Goal: Task Accomplishment & Management: Use online tool/utility

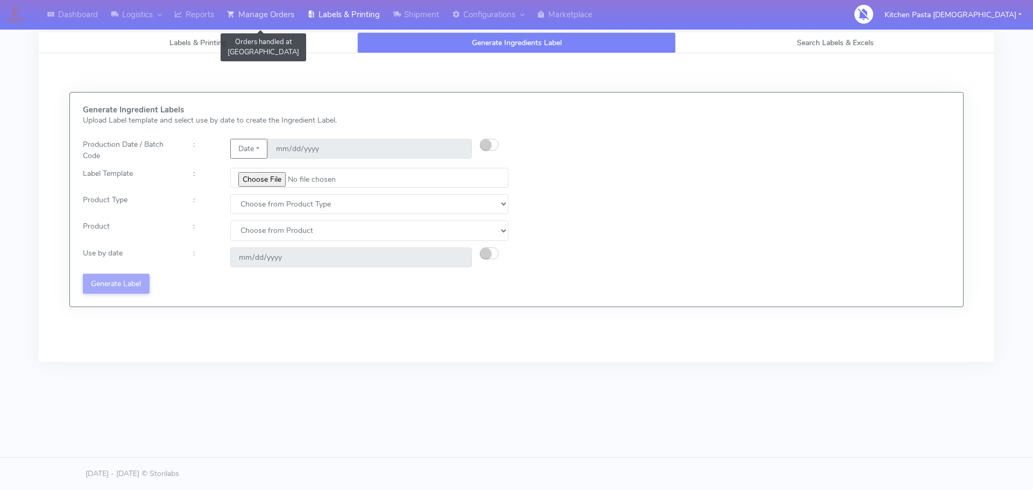
drag, startPoint x: 255, startPoint y: 21, endPoint x: 242, endPoint y: 21, distance: 13.5
click at [256, 21] on link "Manage Orders" at bounding box center [261, 15] width 80 height 30
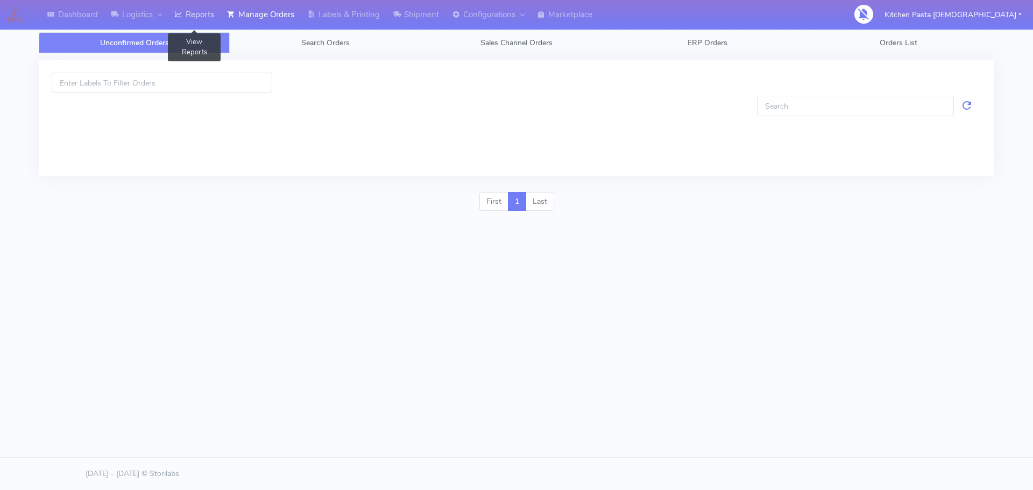
click at [200, 20] on link "Reports" at bounding box center [194, 15] width 53 height 30
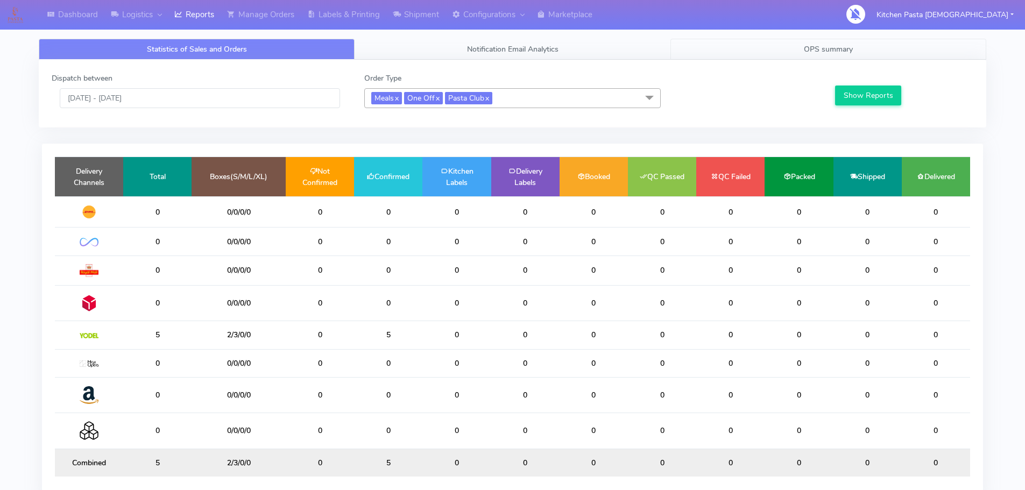
click at [860, 45] on link "OPS summary" at bounding box center [829, 49] width 316 height 21
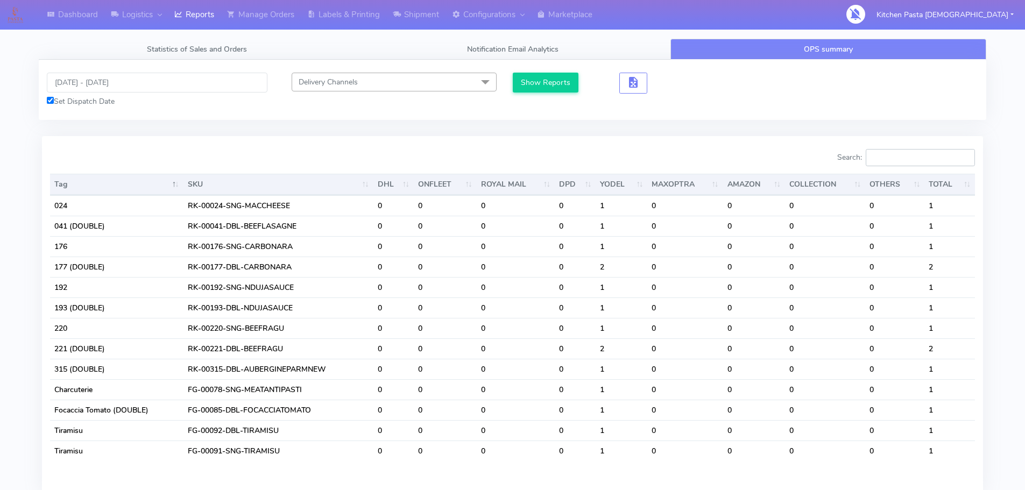
click at [889, 155] on input "Search:" at bounding box center [920, 157] width 109 height 17
type input "t"
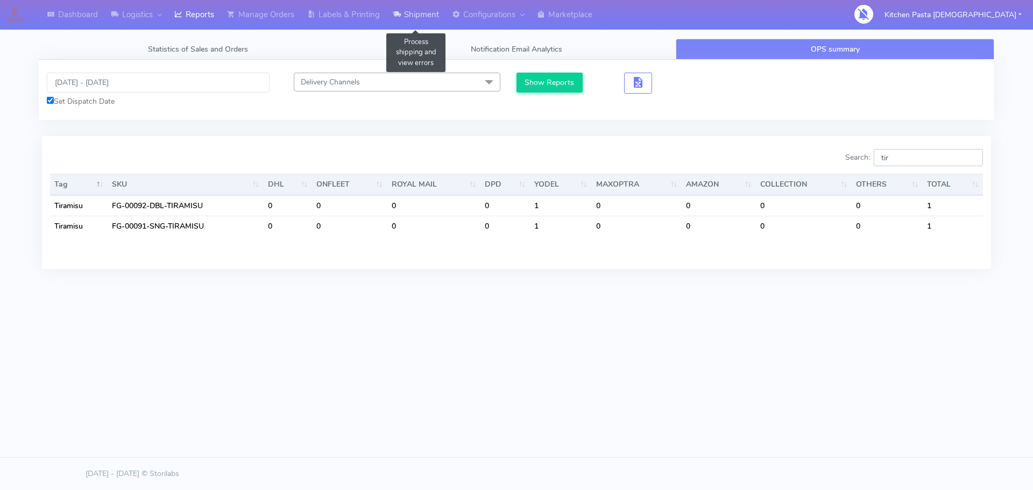
type input "tir"
click at [423, 22] on link "Shipment" at bounding box center [415, 15] width 59 height 30
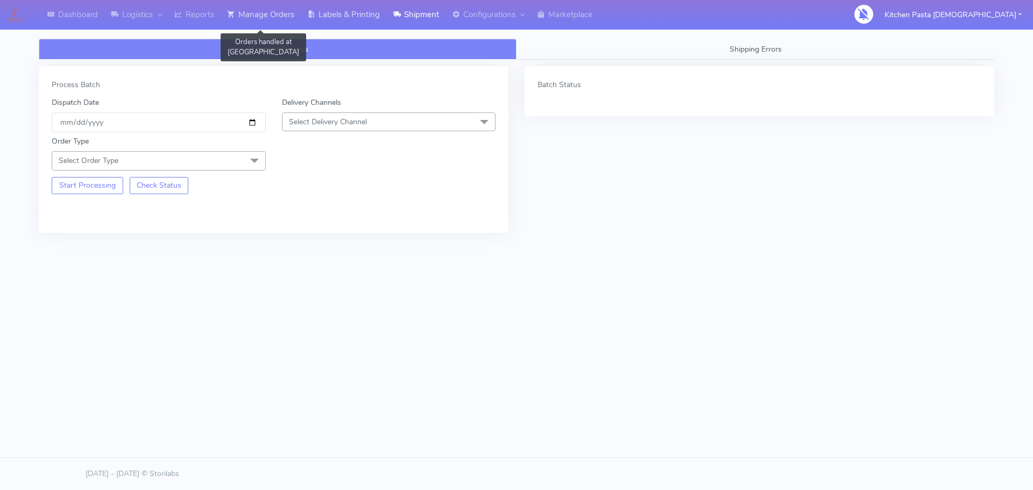
drag, startPoint x: 293, startPoint y: 12, endPoint x: 312, endPoint y: 23, distance: 21.4
click at [293, 13] on link "Manage Orders" at bounding box center [261, 15] width 80 height 30
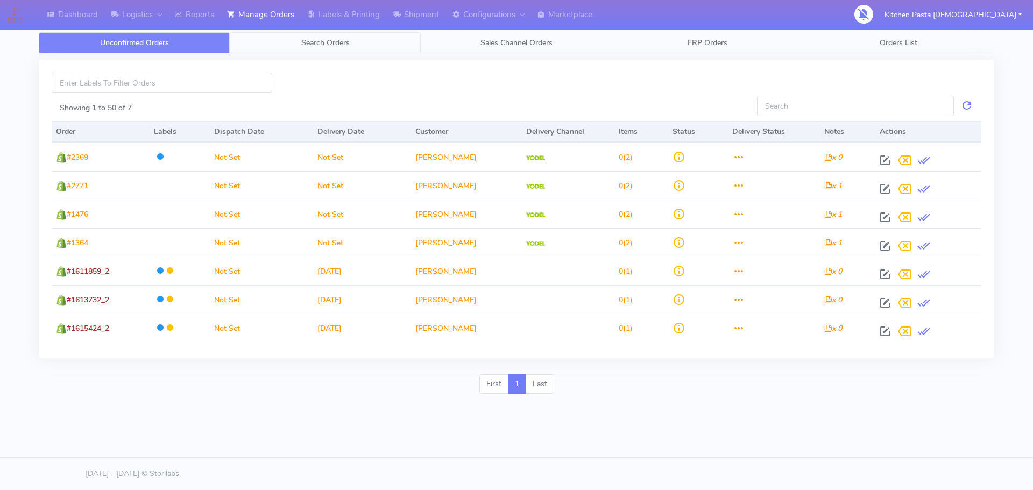
click at [412, 39] on link "Search Orders" at bounding box center [325, 42] width 191 height 21
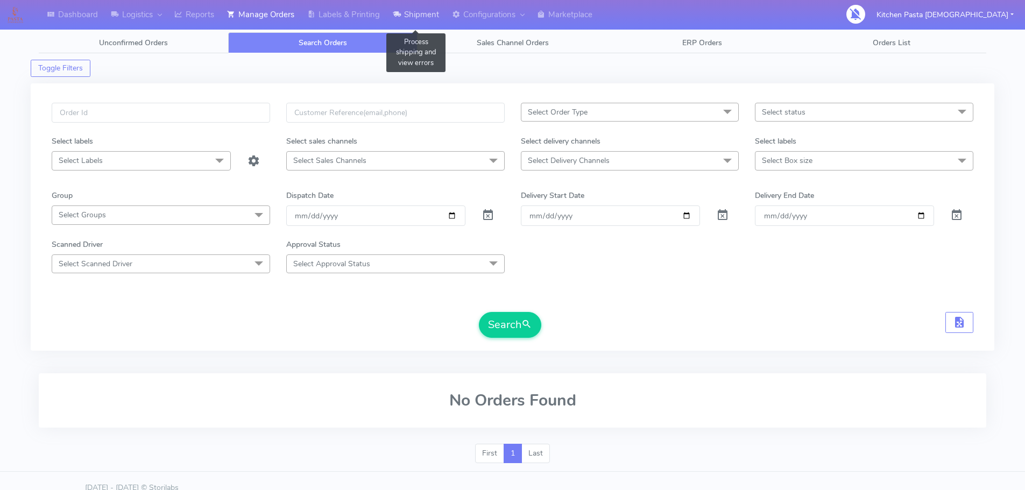
click at [413, 20] on link "Shipment" at bounding box center [415, 15] width 59 height 30
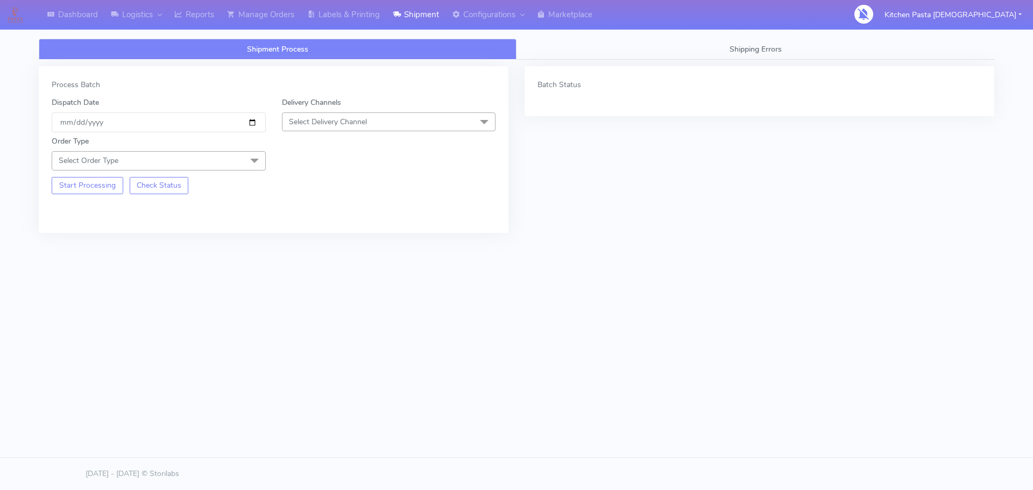
click at [438, 30] on div "Shipment Process Shipping Errors Process Batch Dispatch Date 2025-08-24 Deliver…" at bounding box center [517, 172] width 956 height 307
click at [366, 12] on link "Labels & Printing" at bounding box center [344, 15] width 86 height 30
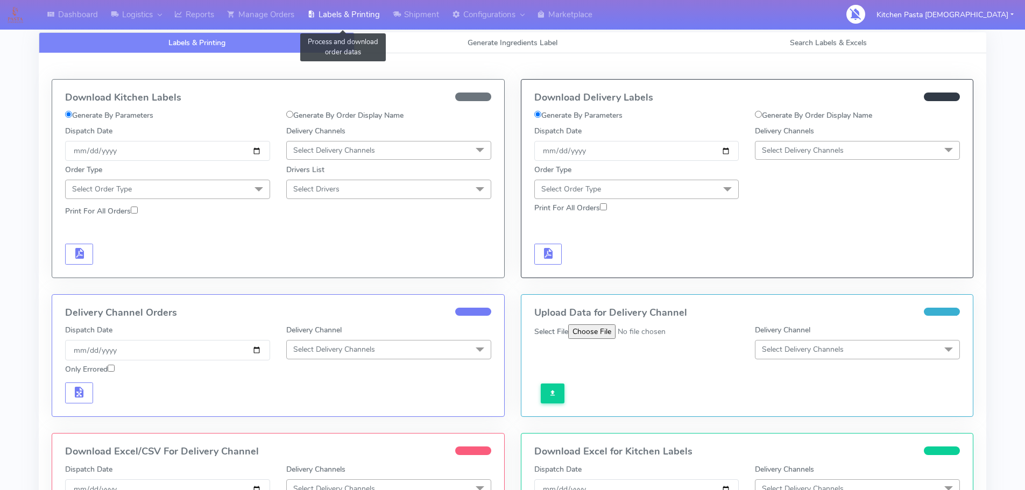
select select
click at [471, 47] on span "Generate Ingredients Label" at bounding box center [513, 43] width 90 height 10
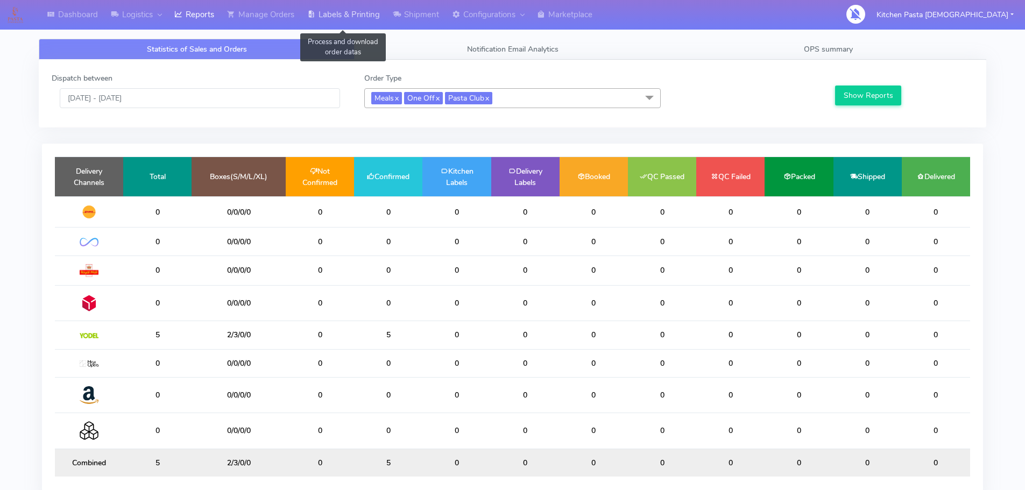
click at [307, 20] on link "Labels & Printing" at bounding box center [344, 15] width 86 height 30
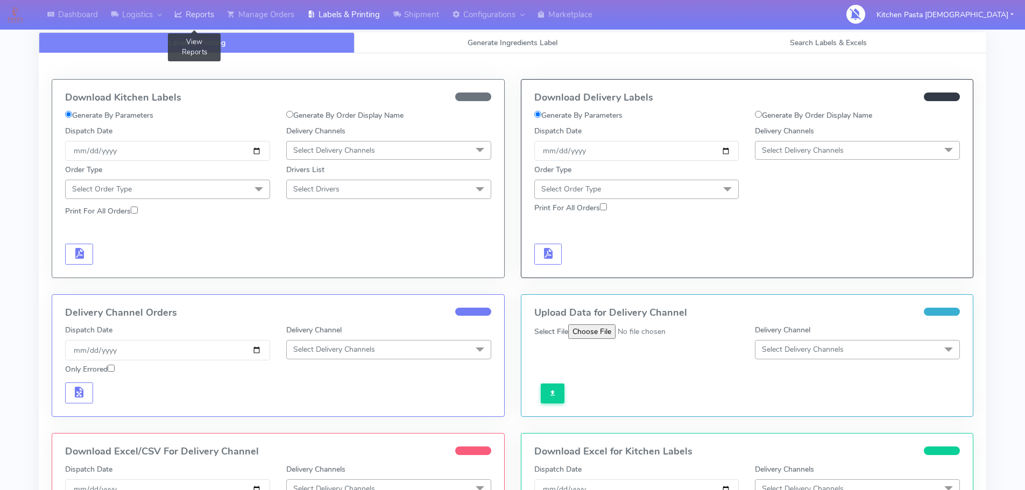
click at [221, 16] on link "Reports" at bounding box center [194, 15] width 53 height 30
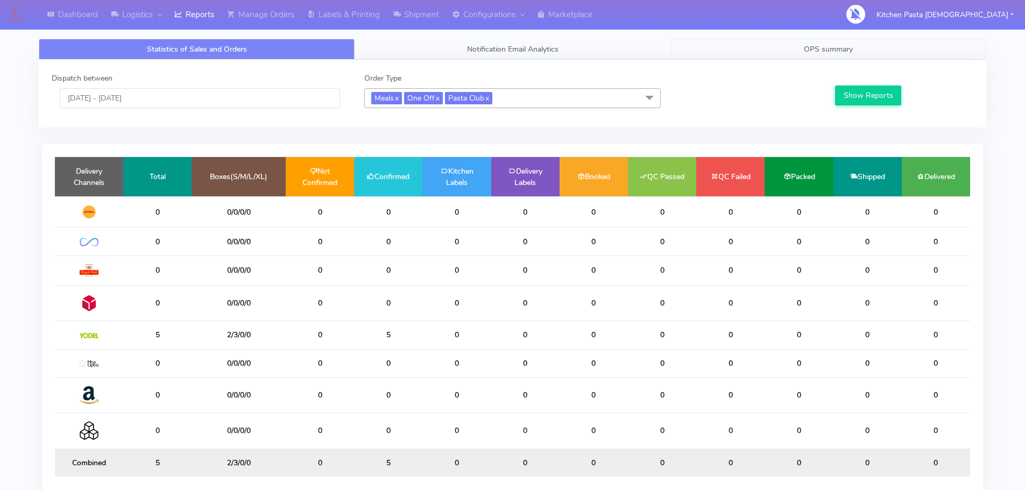
click at [790, 55] on link "OPS summary" at bounding box center [829, 49] width 316 height 21
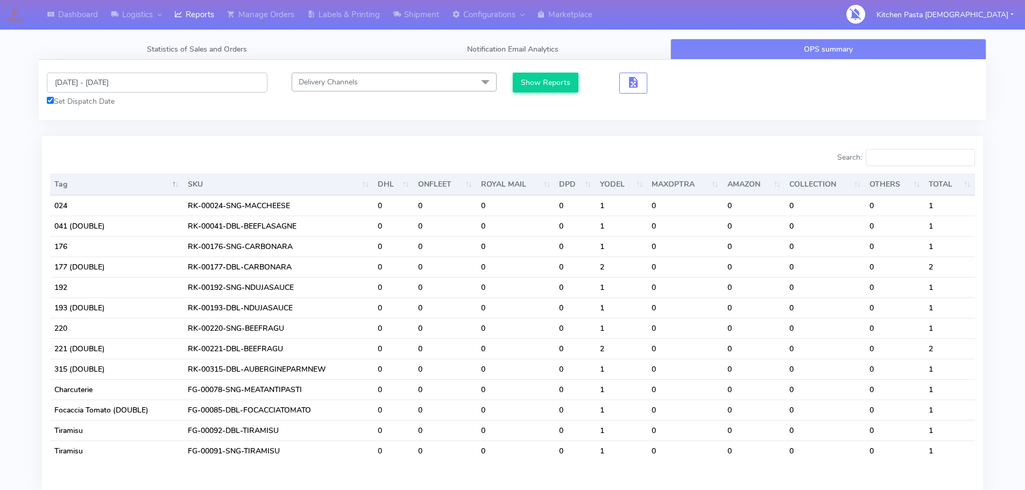
click at [162, 86] on input "[DATE] - [DATE]" at bounding box center [157, 83] width 221 height 20
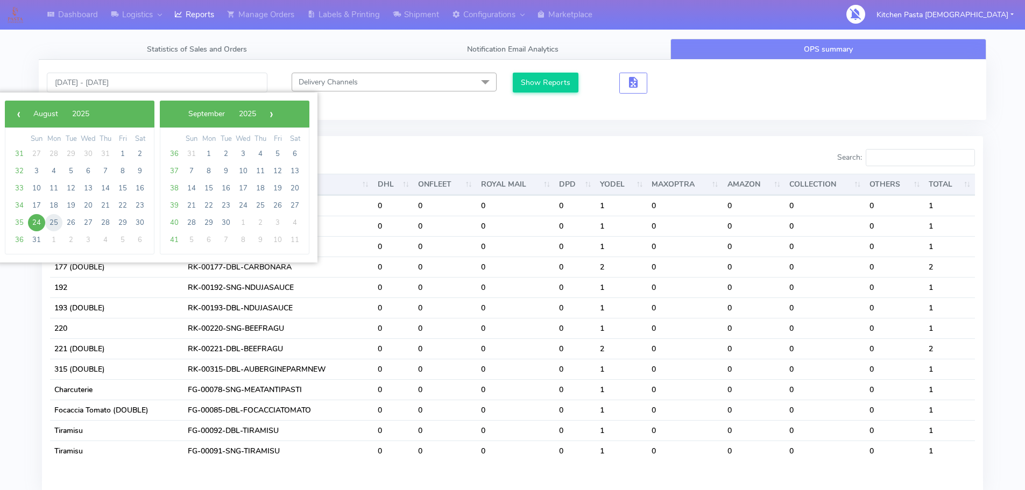
click at [54, 220] on span "25" at bounding box center [53, 222] width 17 height 17
type input "[DATE] - [DATE]"
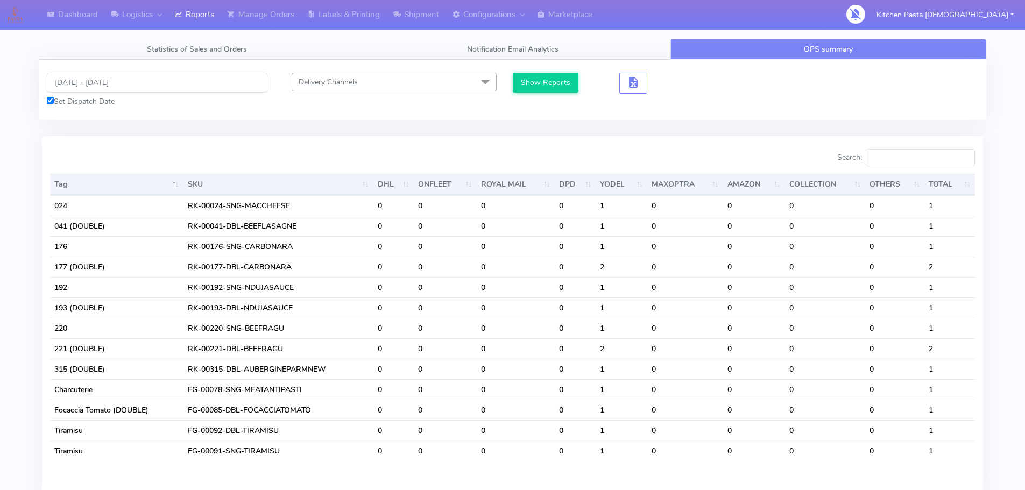
click at [526, 69] on div "25/08/2025 - 25/08/2025 Set Dispatch Date Delivery Channels Select All DHL OnFl…" at bounding box center [513, 90] width 948 height 60
click at [544, 78] on button "Show Reports" at bounding box center [546, 83] width 66 height 20
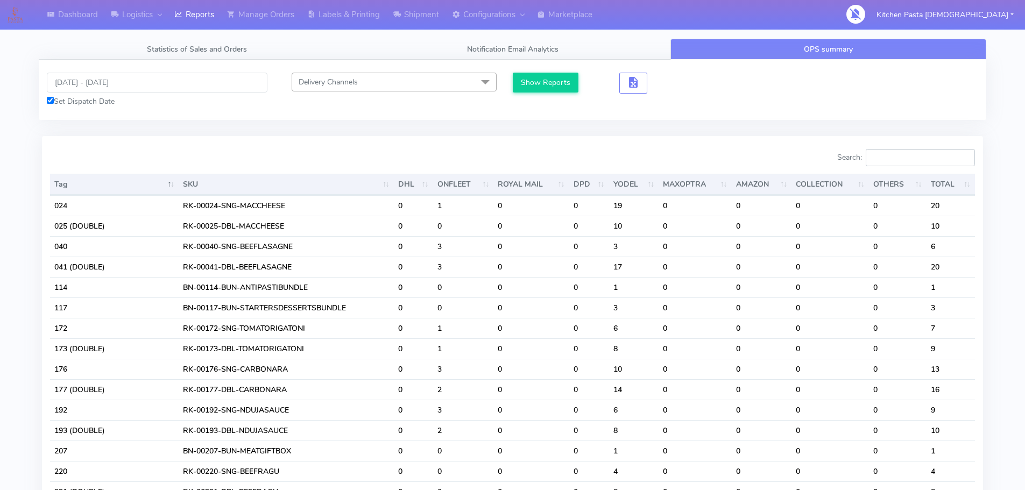
click at [899, 160] on input "Search:" at bounding box center [920, 157] width 109 height 17
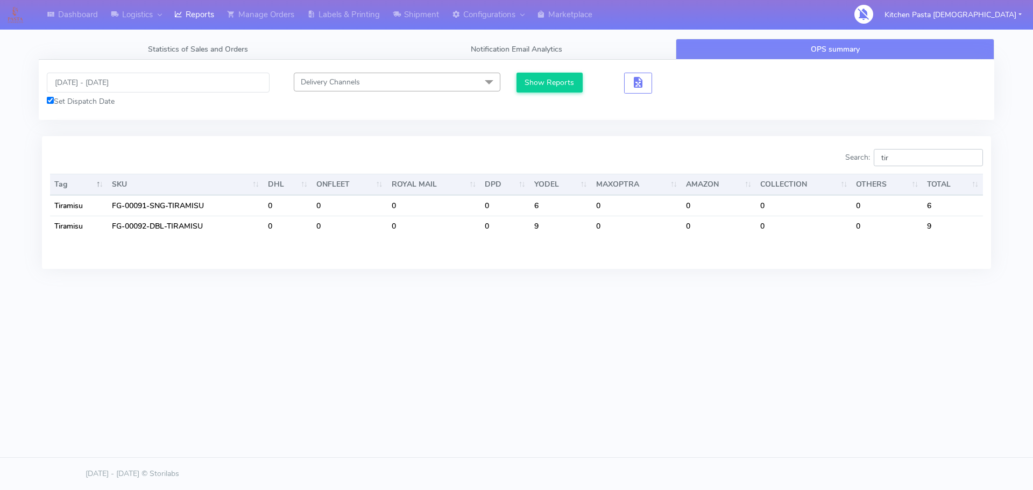
type input "tir"
click at [159, 90] on input "25/08/2025 - 25/08/2025" at bounding box center [158, 83] width 223 height 20
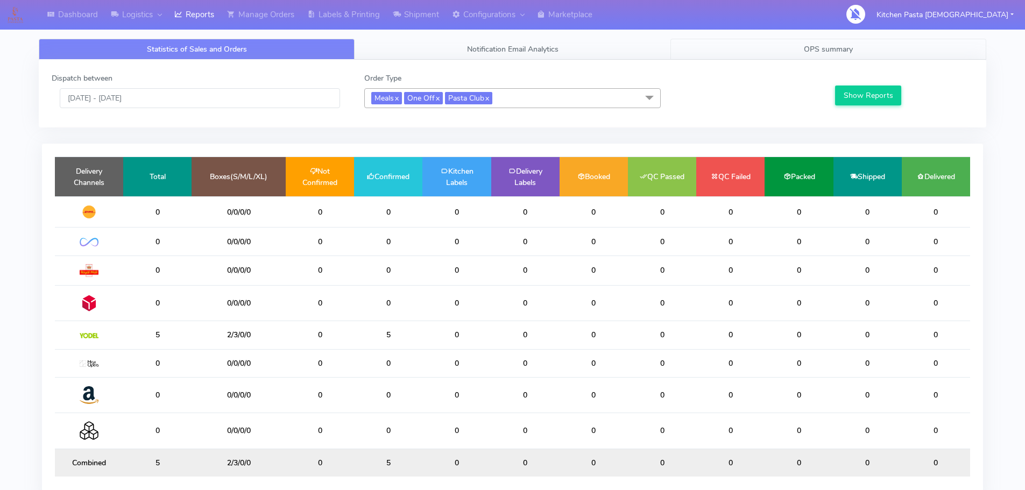
click at [820, 47] on span "OPS summary" at bounding box center [828, 49] width 49 height 10
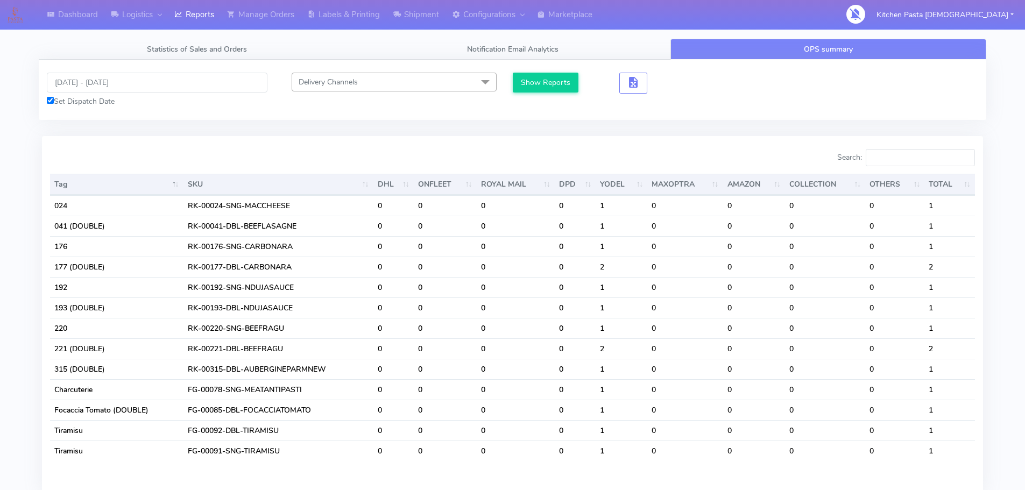
click at [172, 101] on div "Set Dispatch Date" at bounding box center [157, 101] width 221 height 11
click at [169, 82] on input "[DATE] - [DATE]" at bounding box center [157, 83] width 221 height 20
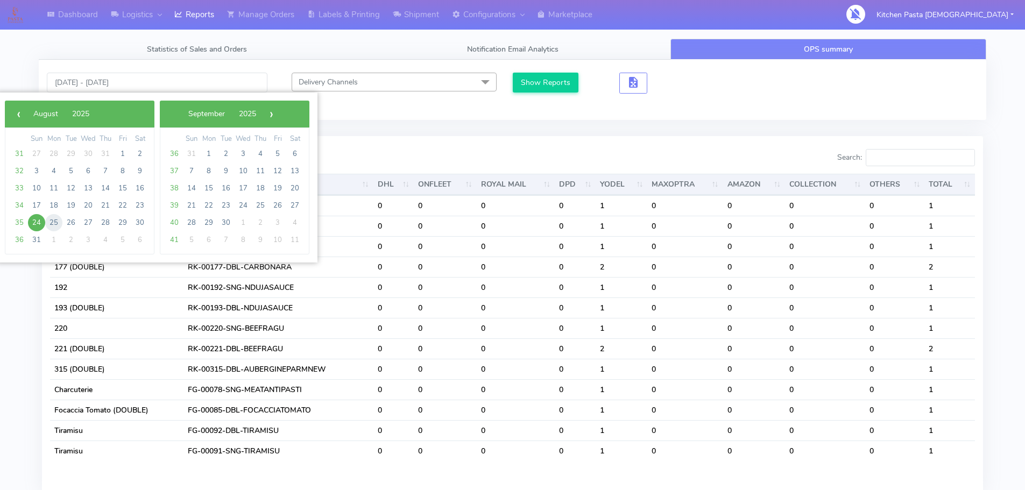
click at [54, 216] on span "25" at bounding box center [53, 222] width 17 height 17
type input "[DATE] - [DATE]"
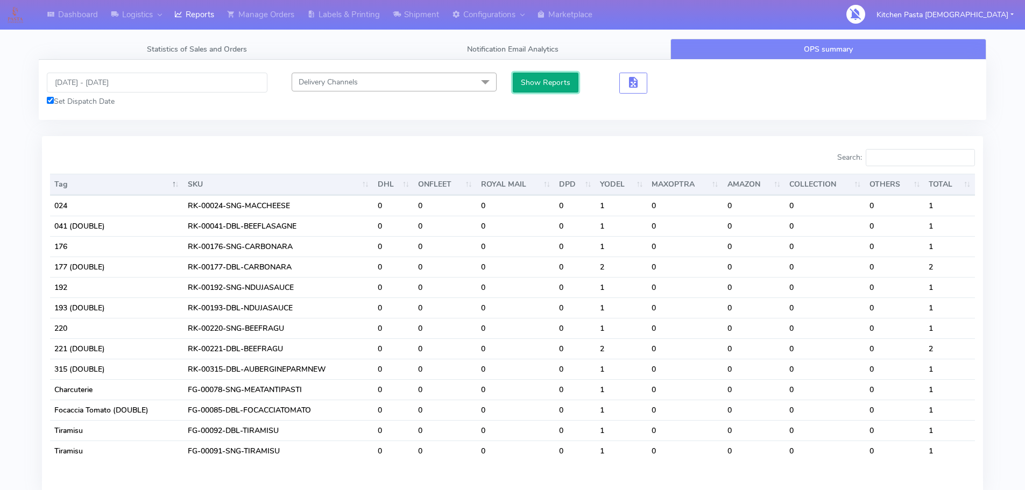
click at [526, 79] on button "Show Reports" at bounding box center [546, 83] width 66 height 20
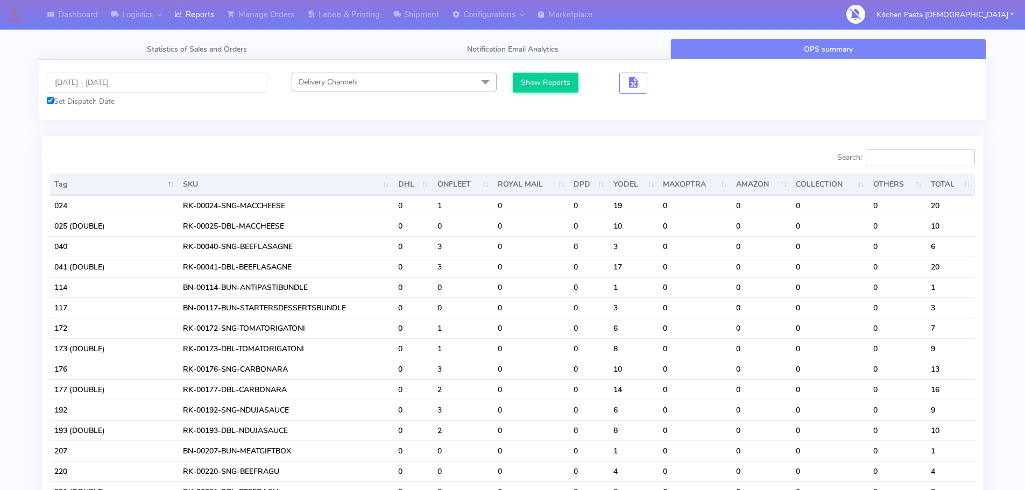
click at [908, 154] on input "Search:" at bounding box center [920, 157] width 109 height 17
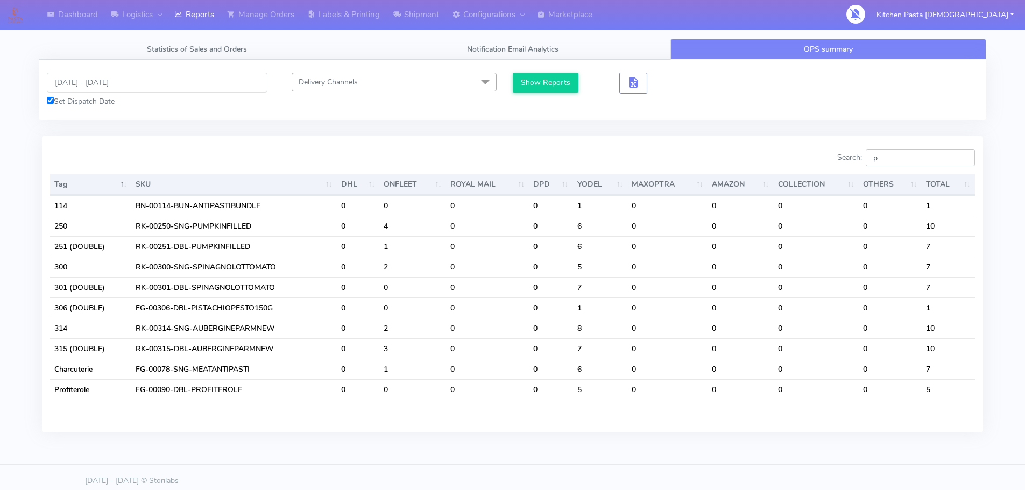
type input "pr"
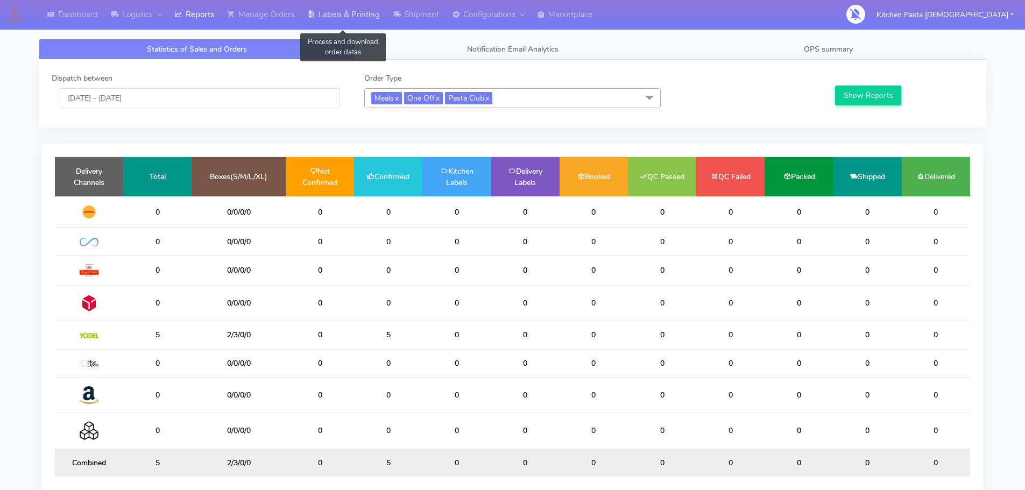
click at [332, 22] on link "Labels & Printing" at bounding box center [344, 15] width 86 height 30
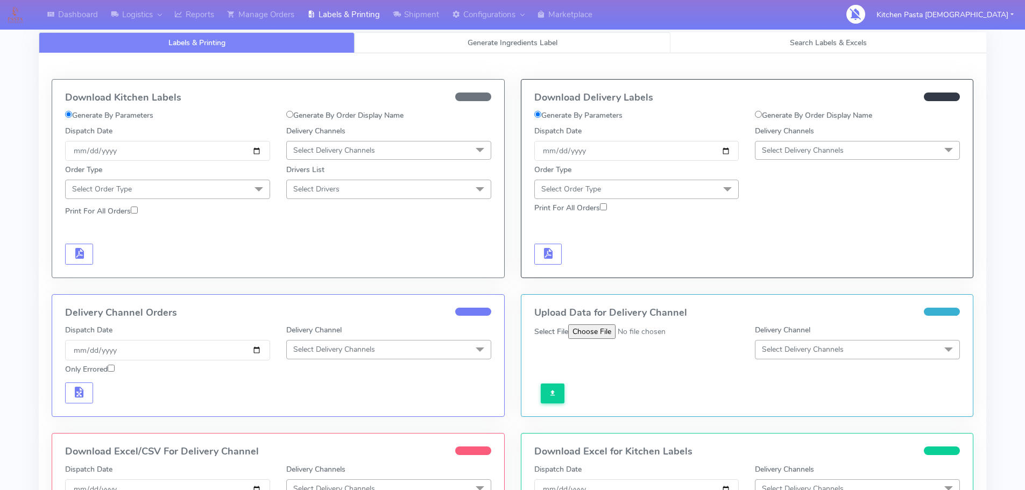
click at [462, 41] on link "Generate Ingredients Label" at bounding box center [513, 42] width 316 height 21
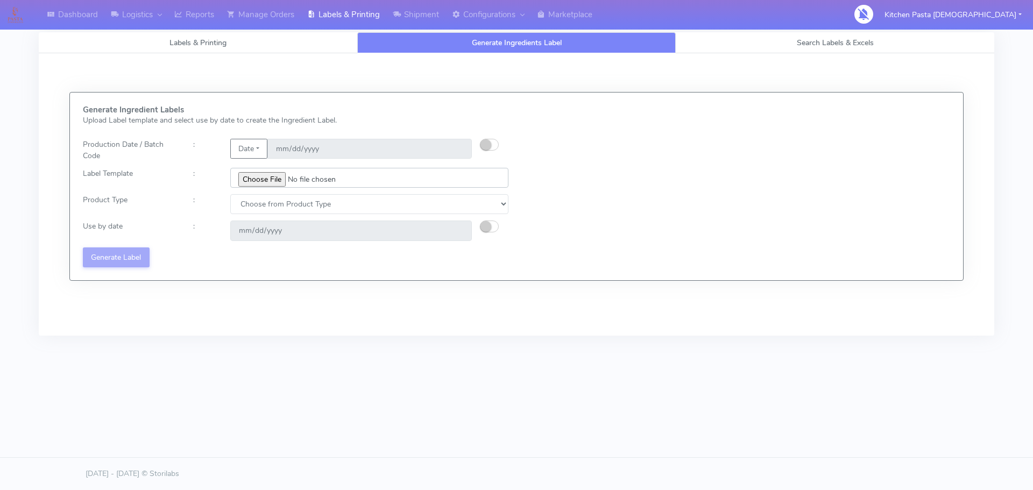
click at [265, 180] on input "file" at bounding box center [369, 178] width 278 height 20
click at [485, 144] on small "button" at bounding box center [486, 144] width 11 height 11
click at [457, 142] on input "[DATE]" at bounding box center [369, 149] width 205 height 20
click at [454, 149] on input "[DATE]" at bounding box center [369, 149] width 205 height 20
type input "[DATE]"
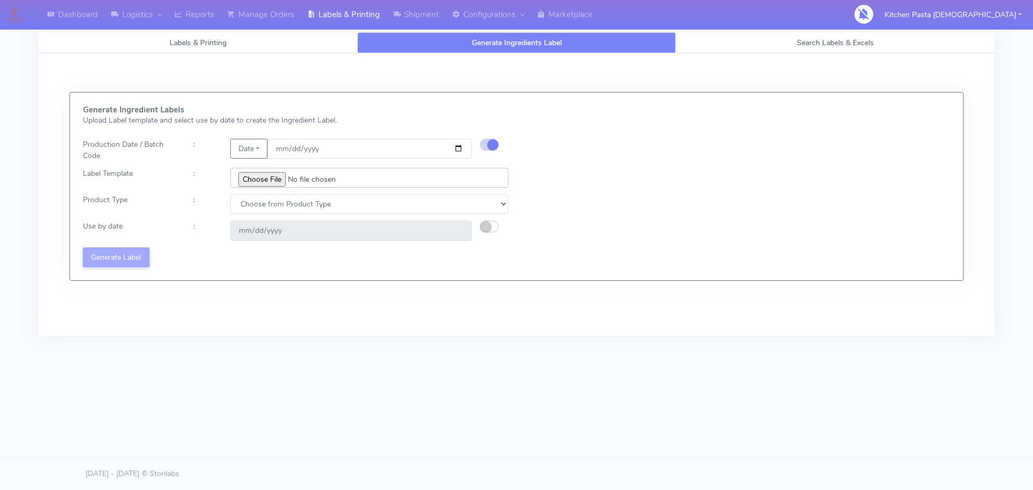
click at [272, 186] on input "file" at bounding box center [369, 178] width 278 height 20
type input "C:\fakepath\Classic Tiramisu V1.jpg"
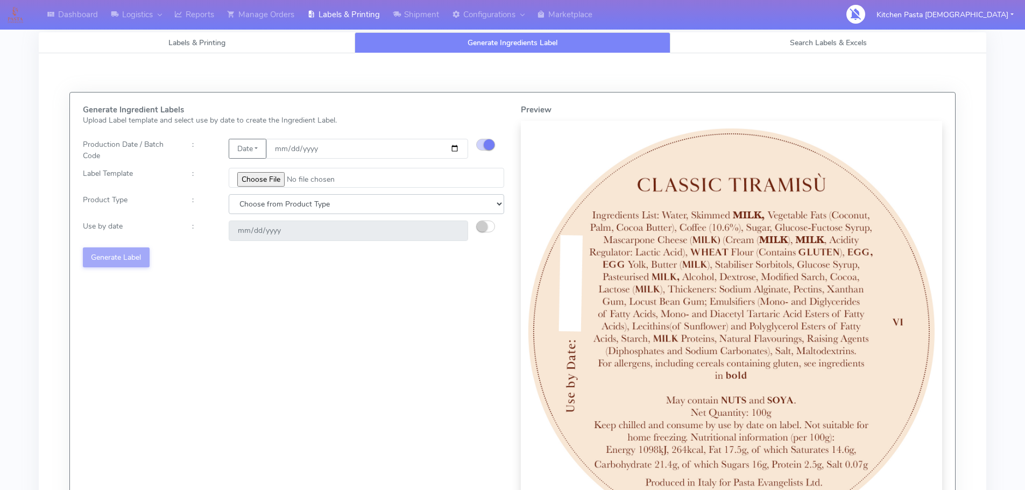
click at [375, 200] on select "Choose from Product Type ECOM ERETAIL CIRCULAR CIRC_DESERTS LASAGNE" at bounding box center [367, 204] width 276 height 20
select select "3"
click at [229, 194] on select "Choose from Product Type ECOM ERETAIL CIRCULAR CIRC_DESERTS LASAGNE" at bounding box center [367, 204] width 276 height 20
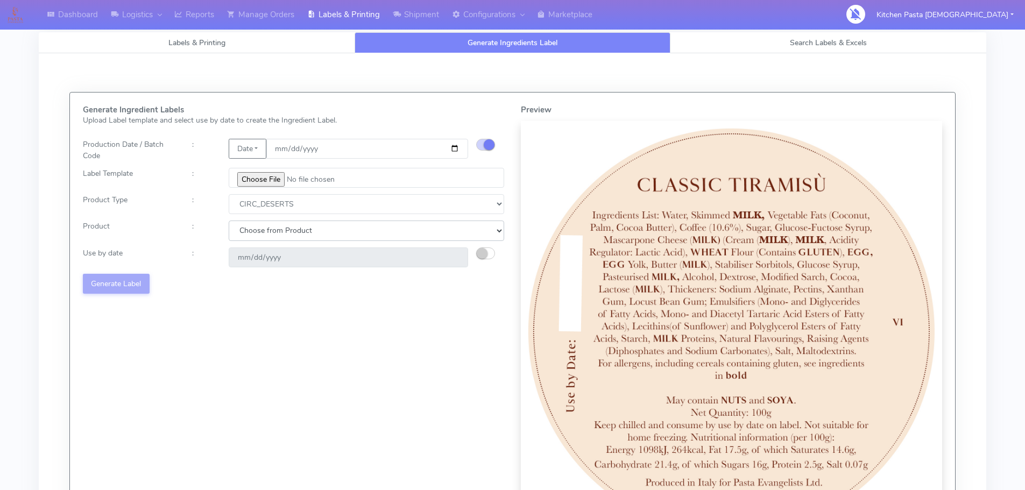
click at [343, 230] on select "Choose from Product CLASSIC_TIRAMISU CREMA_AMARENA PROFITEROLES" at bounding box center [367, 231] width 276 height 20
select select "0"
click at [229, 221] on select "Choose from Product CLASSIC_TIRAMISU CREMA_AMARENA PROFITEROLES" at bounding box center [367, 231] width 276 height 20
click at [485, 252] on small "button" at bounding box center [482, 253] width 11 height 11
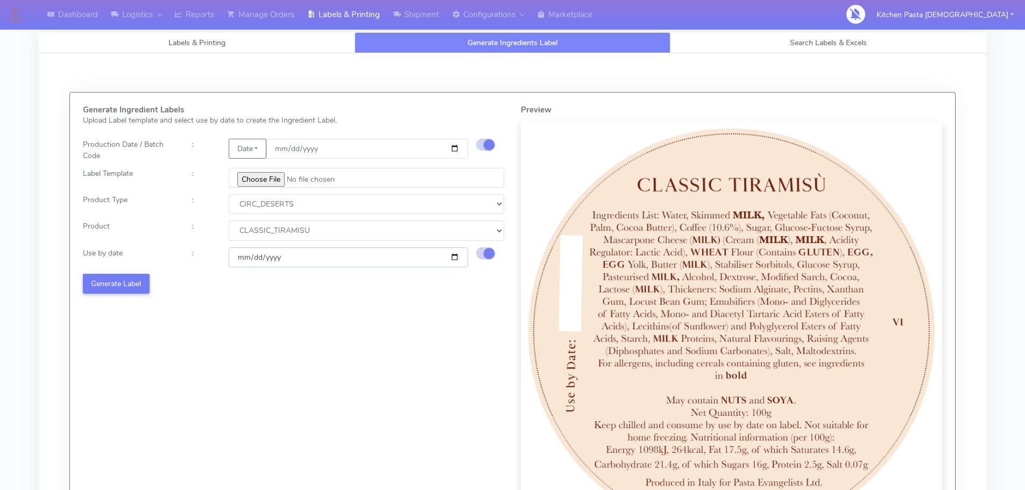
click at [456, 254] on input "2025-08-27" at bounding box center [348, 258] width 239 height 20
type input "2025-08-28"
click at [142, 292] on button "Generate Label" at bounding box center [116, 284] width 67 height 20
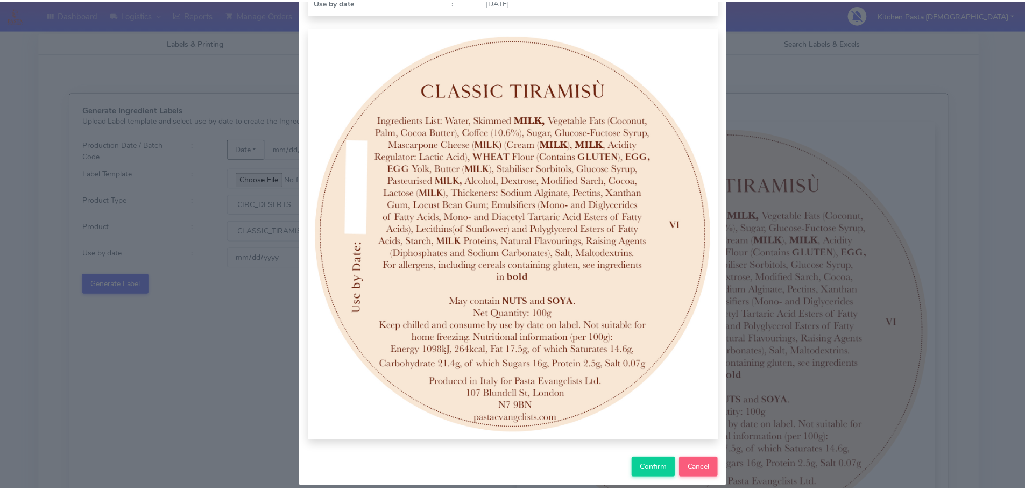
scroll to position [111, 0]
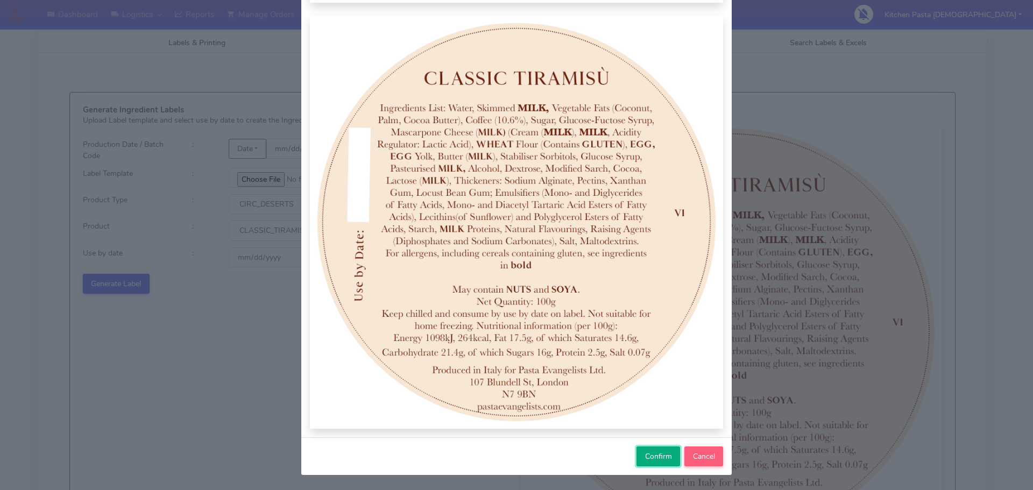
click at [652, 455] on span "Confirm" at bounding box center [658, 457] width 27 height 10
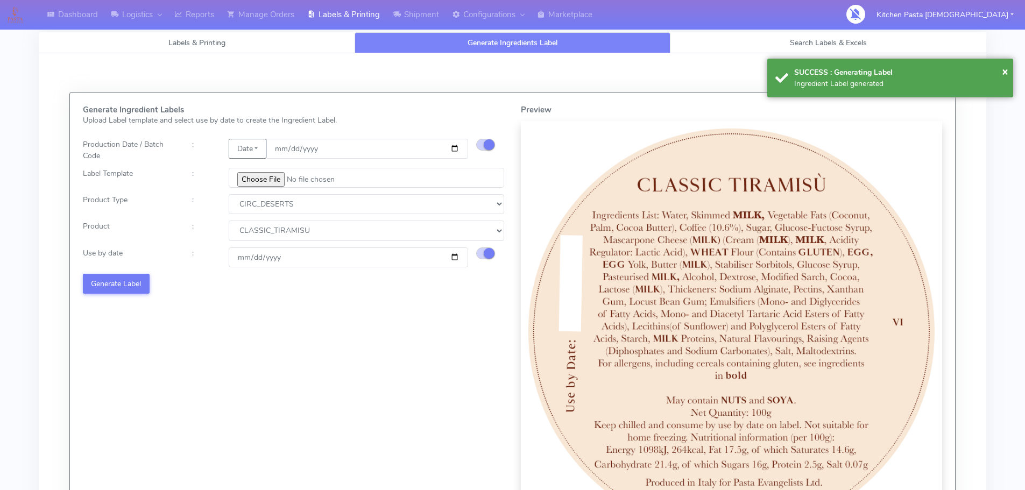
select select
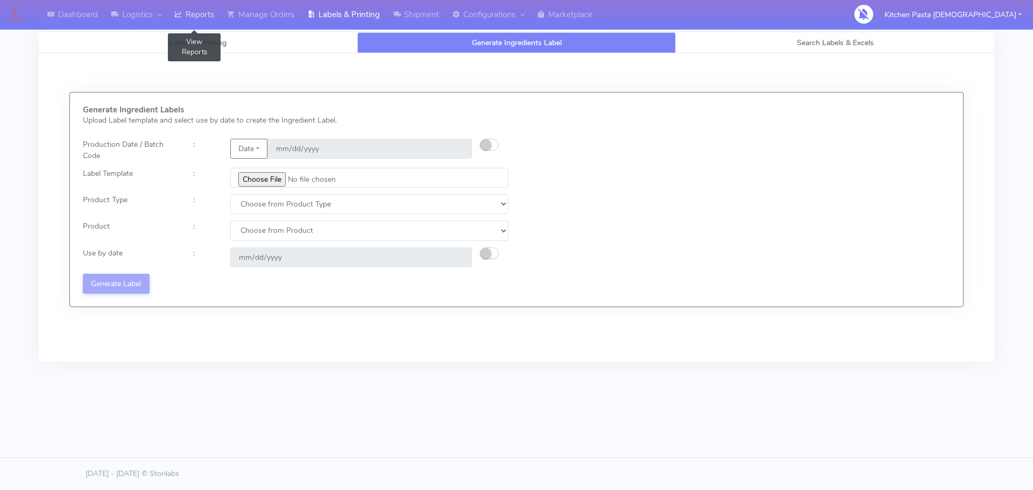
click at [188, 12] on link "Reports" at bounding box center [194, 15] width 53 height 30
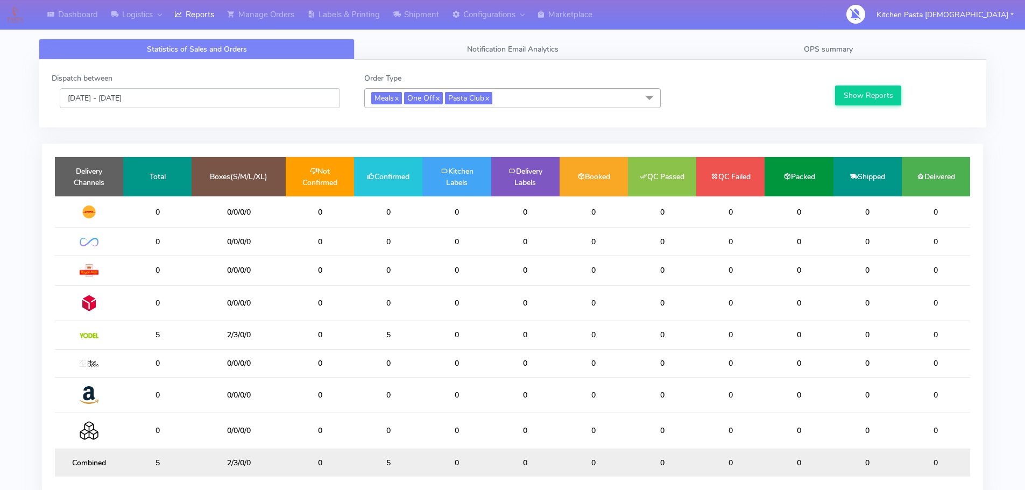
click at [180, 98] on input "[DATE] - [DATE]" at bounding box center [200, 98] width 280 height 20
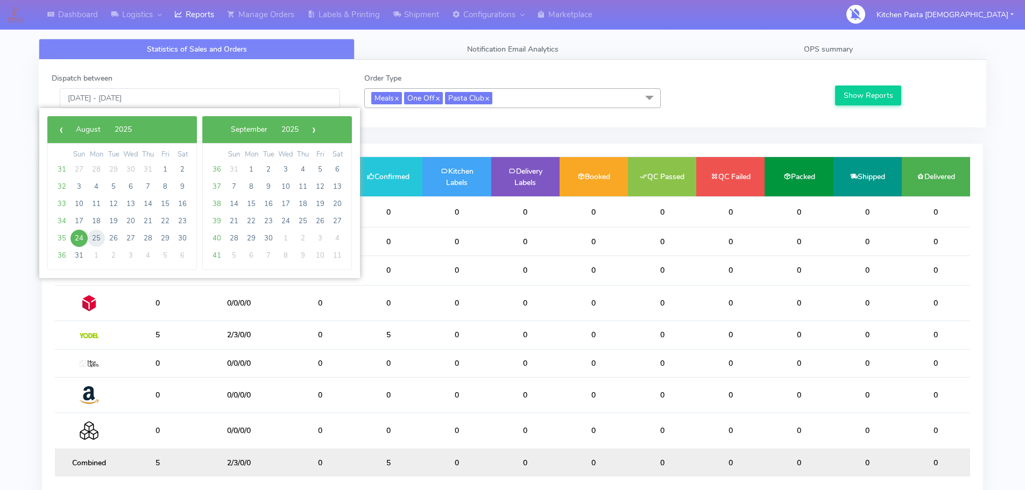
click at [93, 241] on span "25" at bounding box center [96, 238] width 17 height 17
click at [92, 241] on span "25" at bounding box center [96, 238] width 17 height 17
type input "25/08/2025 - 25/08/2025"
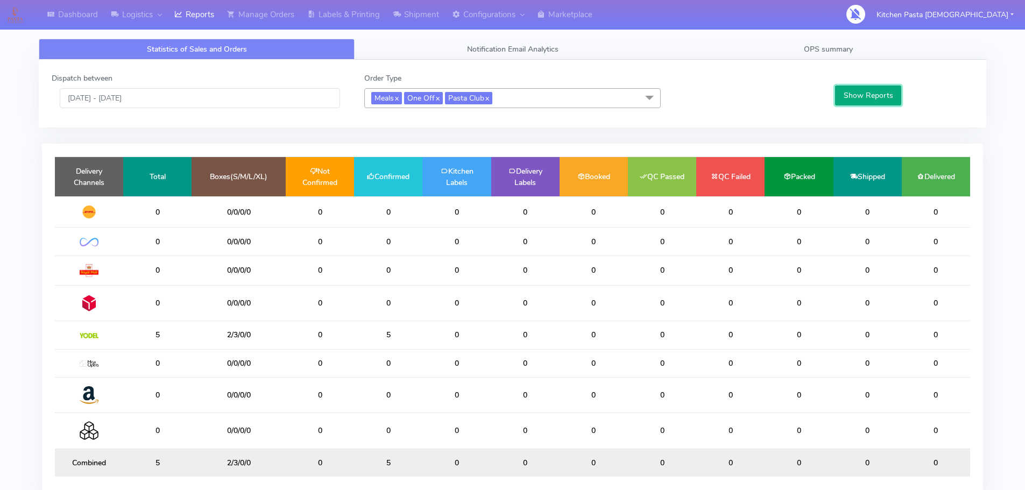
drag, startPoint x: 834, startPoint y: 102, endPoint x: 849, endPoint y: 103, distance: 15.1
click at [849, 103] on button "Show Reports" at bounding box center [868, 96] width 66 height 20
